Goal: Information Seeking & Learning: Learn about a topic

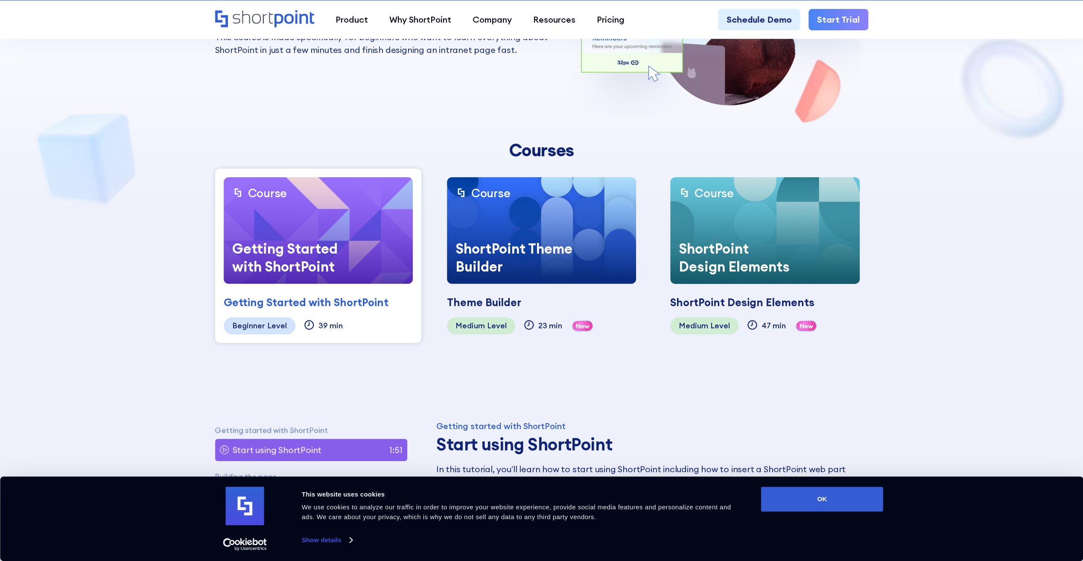
scroll to position [171, 0]
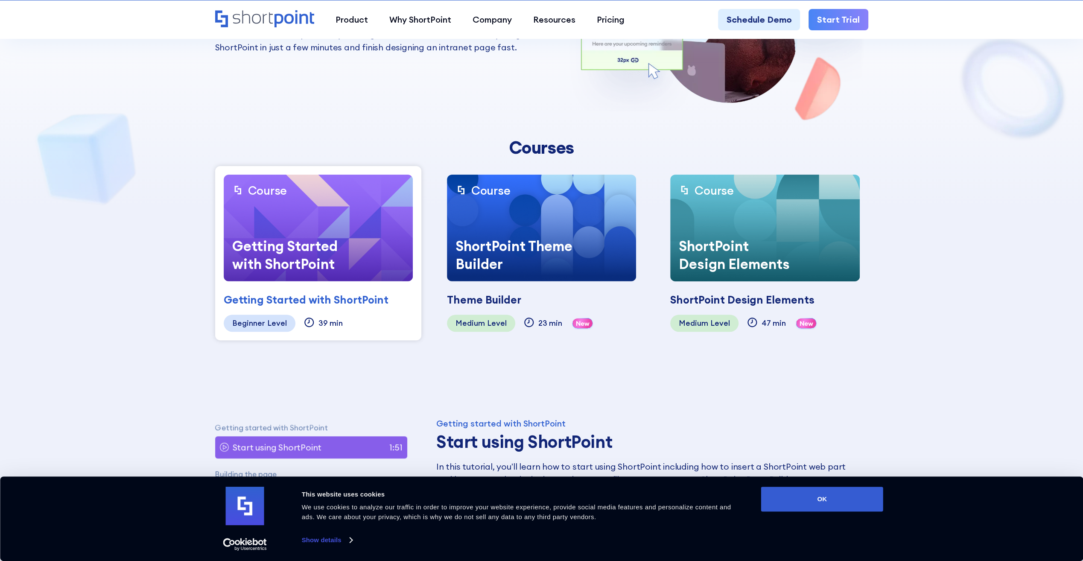
click at [357, 242] on div "Getting Started with ShortPoint" at bounding box center [291, 254] width 134 height 53
click at [354, 295] on div "Getting Started with ShortPoint" at bounding box center [306, 300] width 165 height 16
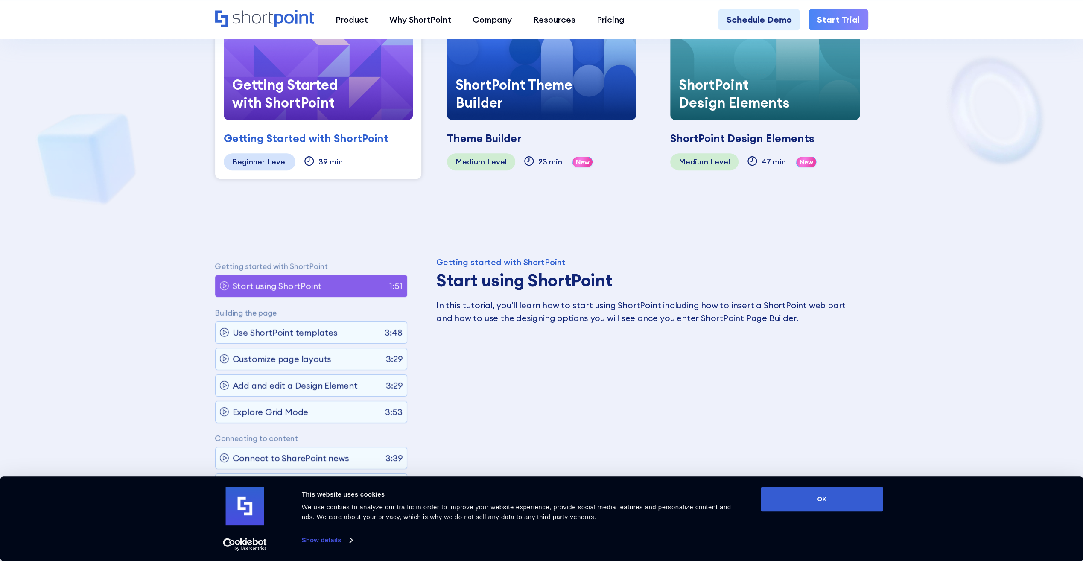
scroll to position [384, 0]
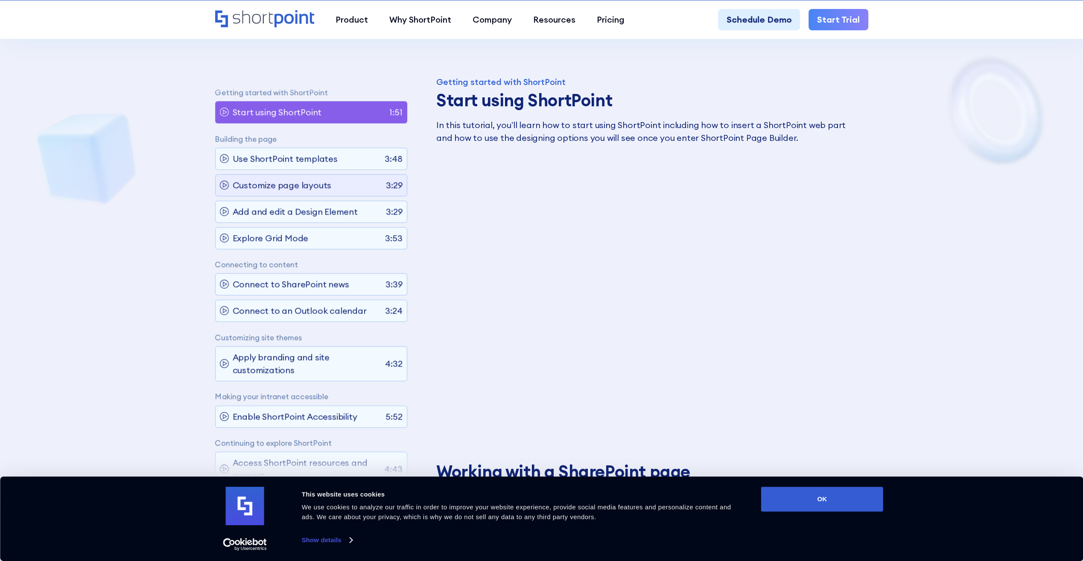
click at [268, 185] on p "Customize page layouts" at bounding box center [282, 185] width 99 height 13
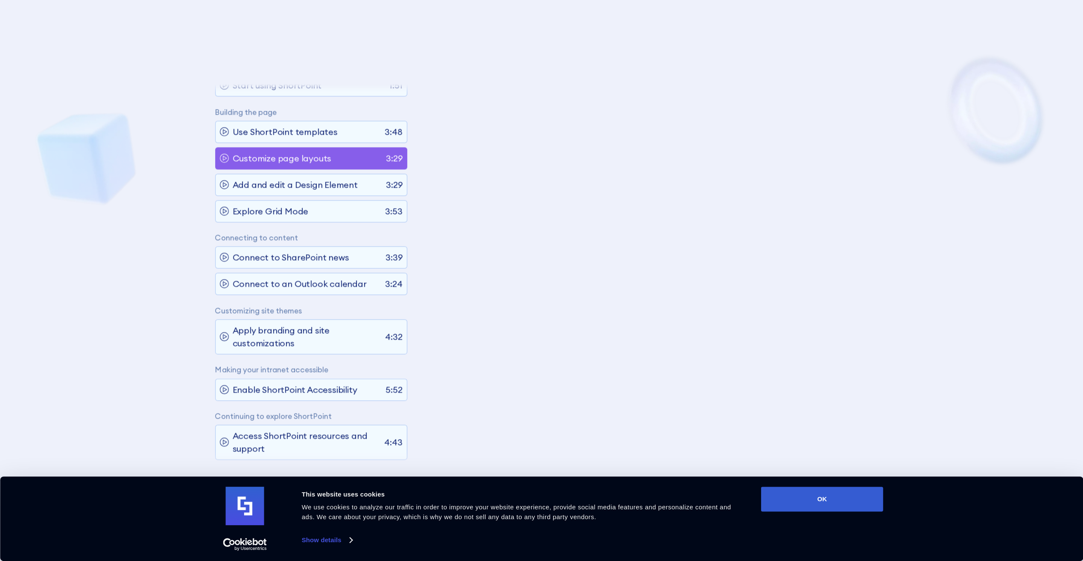
scroll to position [35, 0]
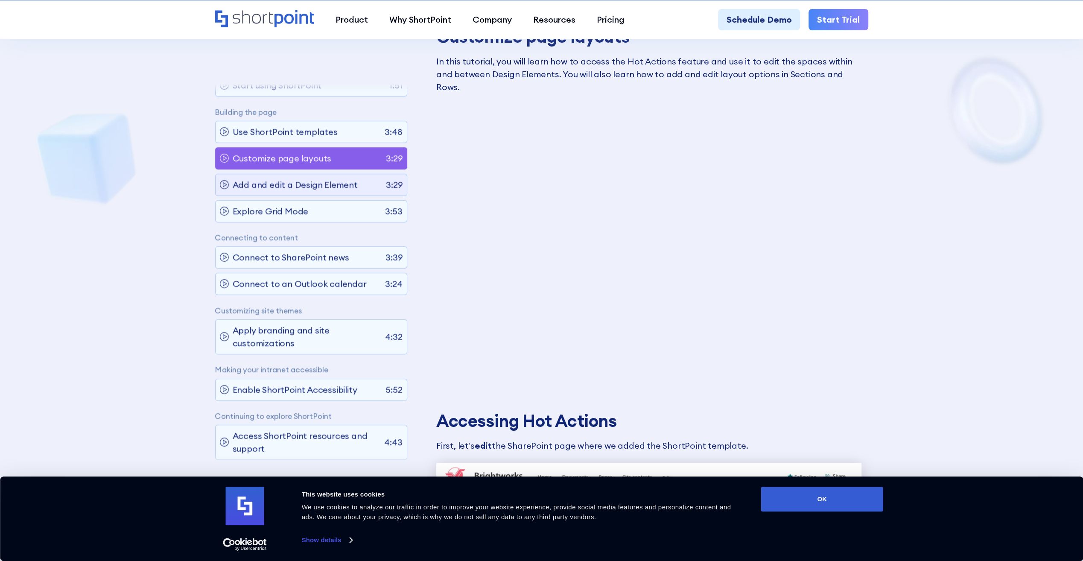
click at [307, 182] on p "Add and edit a Design Element" at bounding box center [295, 184] width 125 height 13
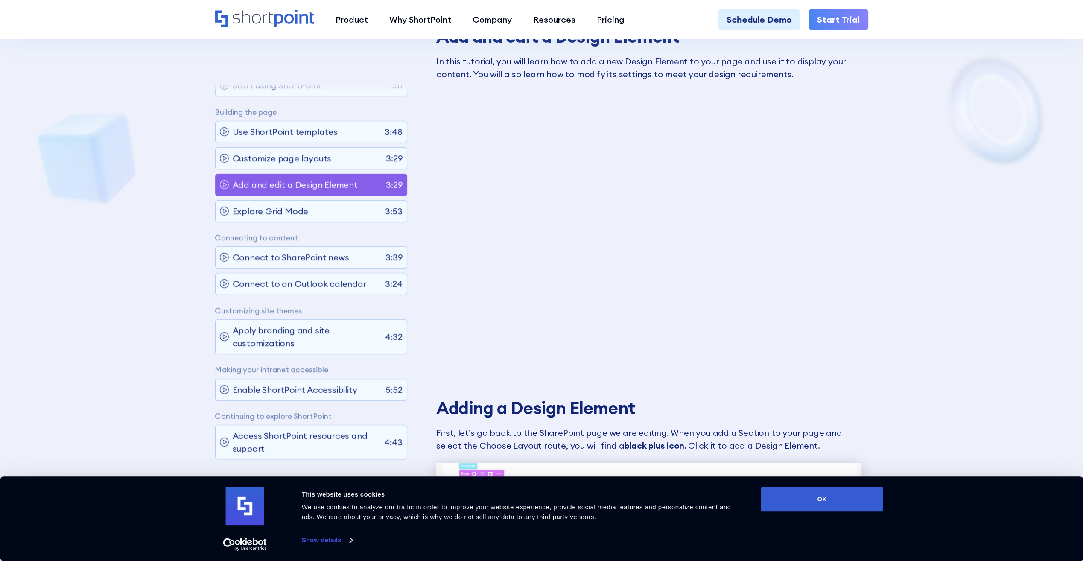
click at [306, 208] on div "Explore Grid Mode 3:53" at bounding box center [311, 211] width 192 height 22
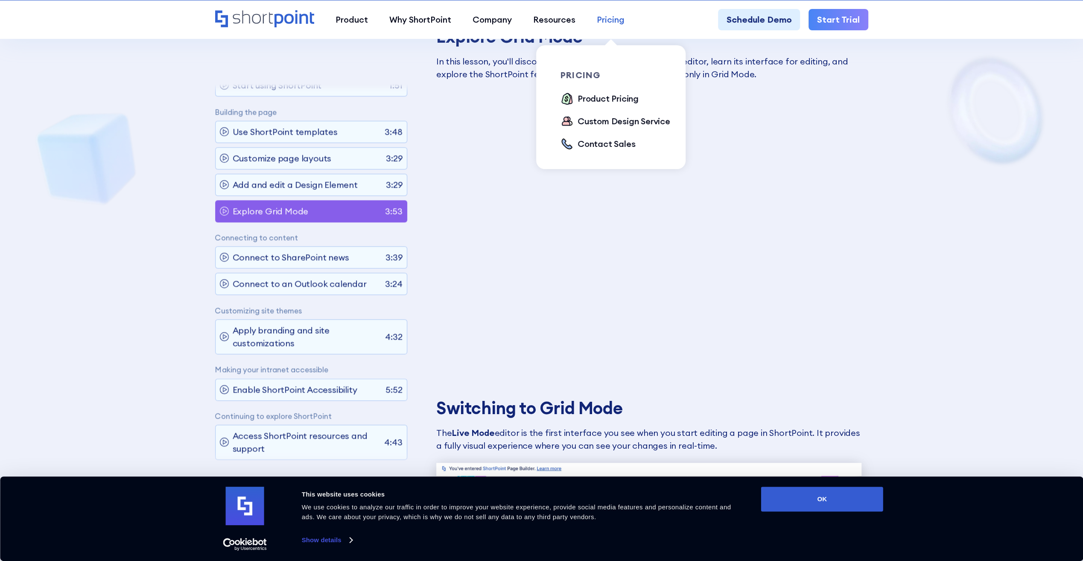
click at [601, 22] on div "Pricing" at bounding box center [611, 19] width 28 height 13
click at [612, 20] on div "Pricing" at bounding box center [611, 19] width 28 height 13
click at [612, 92] on div "Product Pricing" at bounding box center [608, 98] width 61 height 13
